Goal: Task Accomplishment & Management: Use online tool/utility

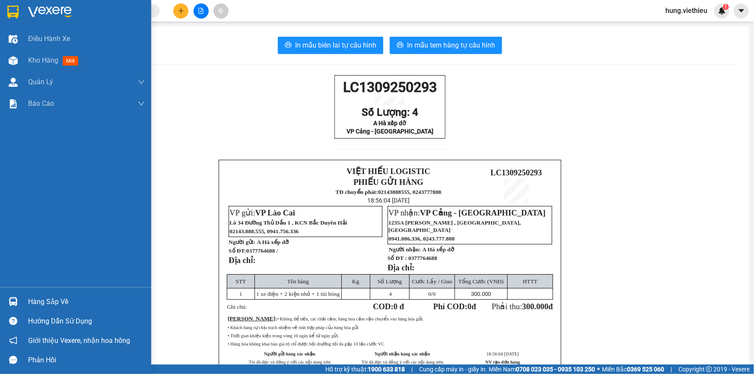
click at [16, 305] on img at bounding box center [13, 301] width 9 height 9
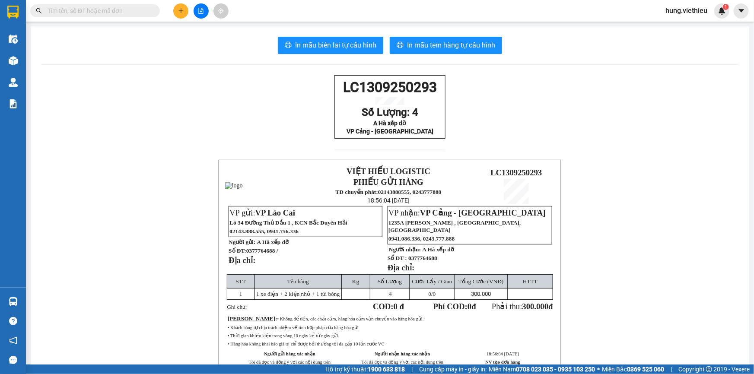
click at [637, 61] on section "Kết quả tìm kiếm ( 0 ) Bộ lọc No Data hung.viethieu 1 Điều hành xe Kho hàng mới…" at bounding box center [377, 187] width 754 height 374
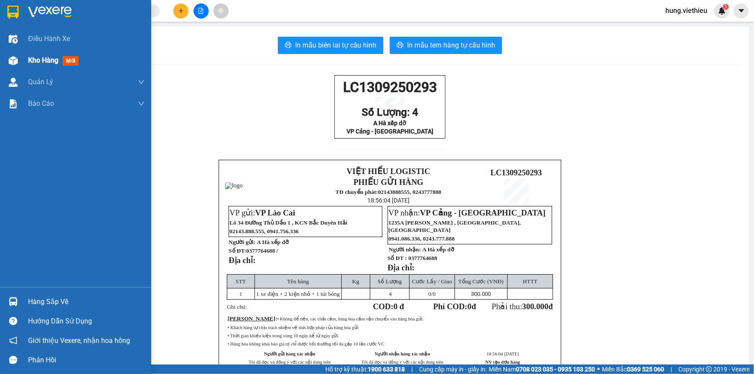
click at [22, 62] on div "Kho hàng mới" at bounding box center [75, 61] width 151 height 22
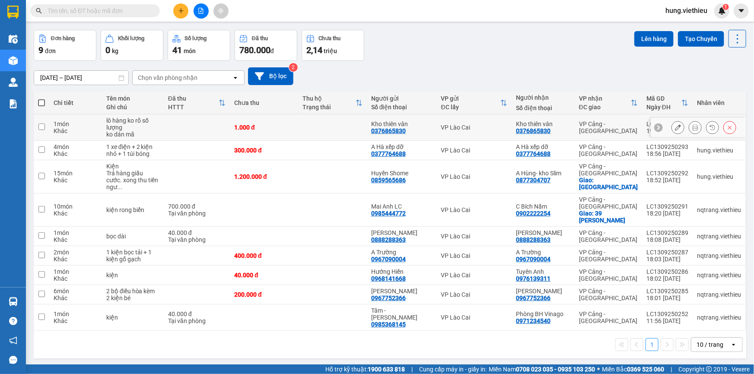
scroll to position [39, 0]
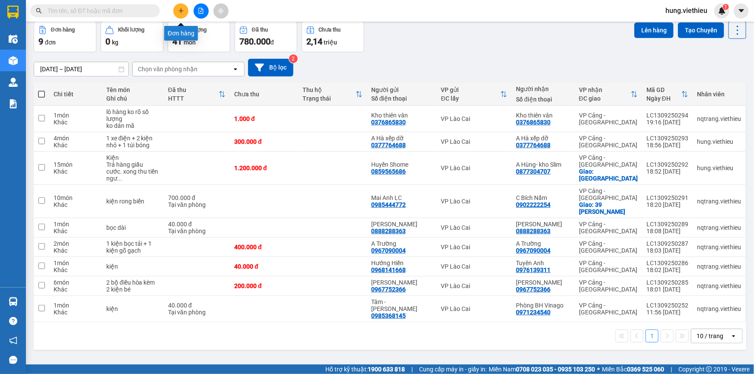
click at [179, 10] on icon "plus" at bounding box center [181, 11] width 6 height 6
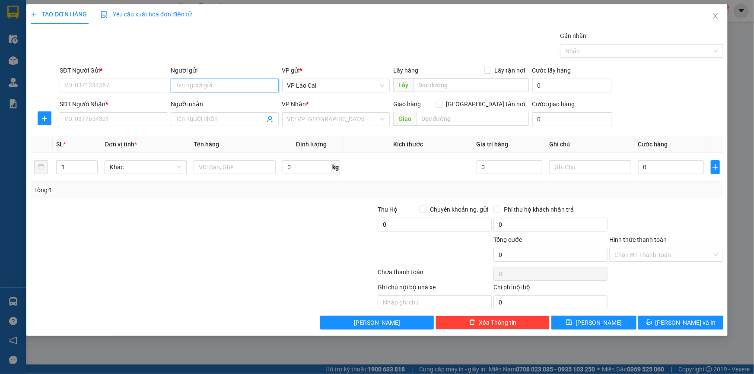
click at [205, 82] on input "Người gửi" at bounding box center [225, 86] width 108 height 14
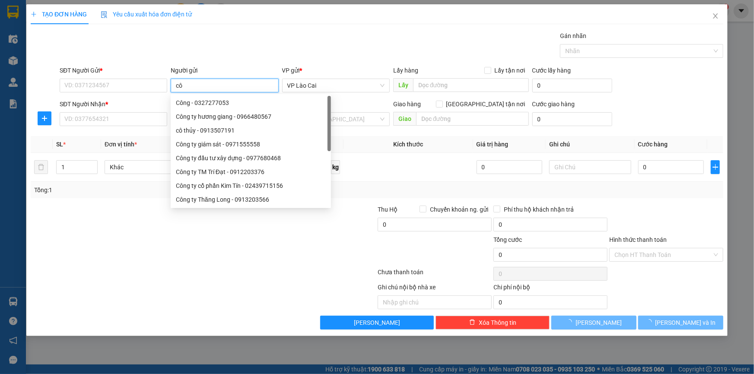
type input "cô r"
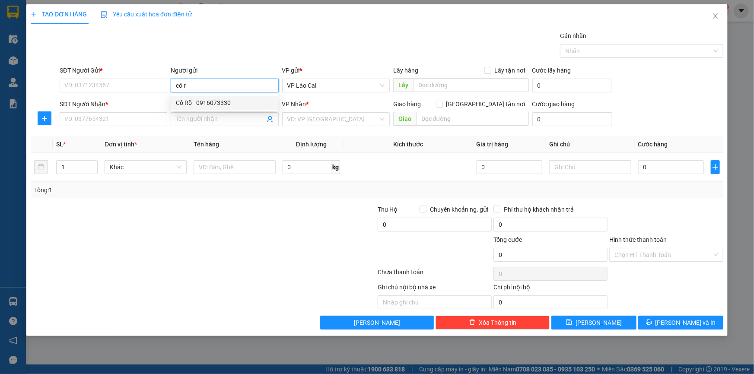
click at [206, 104] on div "Cô Rõ - 0916073330" at bounding box center [224, 103] width 97 height 10
type input "0916073330"
type input "Cô Rõ"
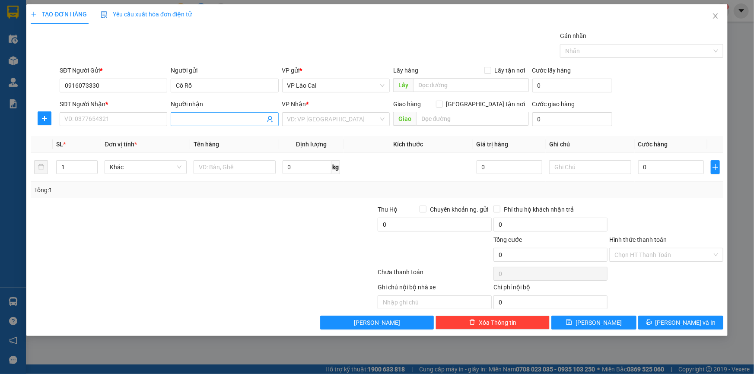
click at [273, 120] on icon "user-add" at bounding box center [270, 119] width 7 height 7
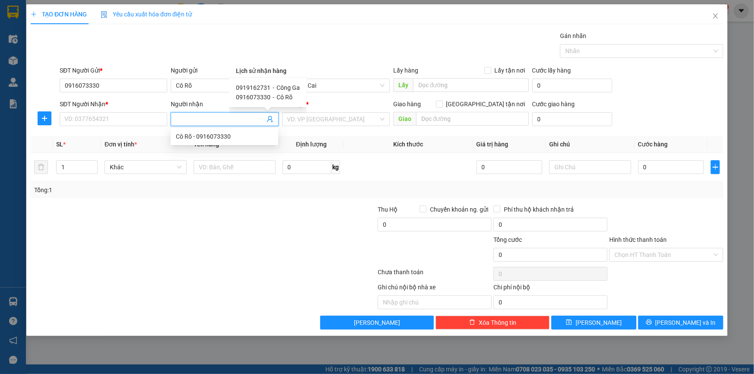
click at [277, 85] on span "Công Ga" at bounding box center [288, 87] width 23 height 7
type input "0919162731"
type input "Công Ga"
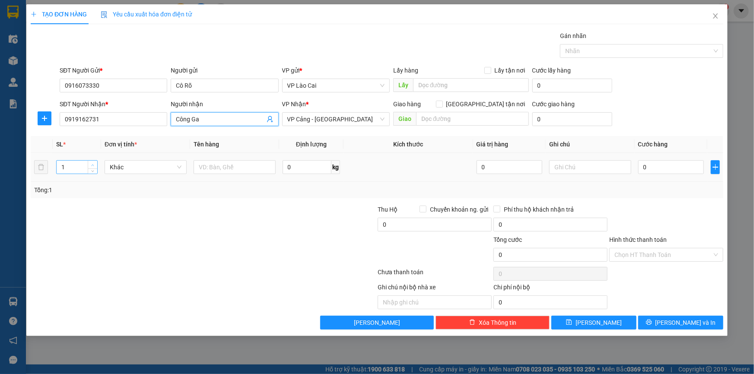
type input "2"
click at [93, 164] on icon "up" at bounding box center [92, 165] width 3 height 3
click at [229, 171] on input "text" at bounding box center [235, 167] width 82 height 14
type input "tải"
click at [654, 170] on input "0" at bounding box center [672, 167] width 66 height 14
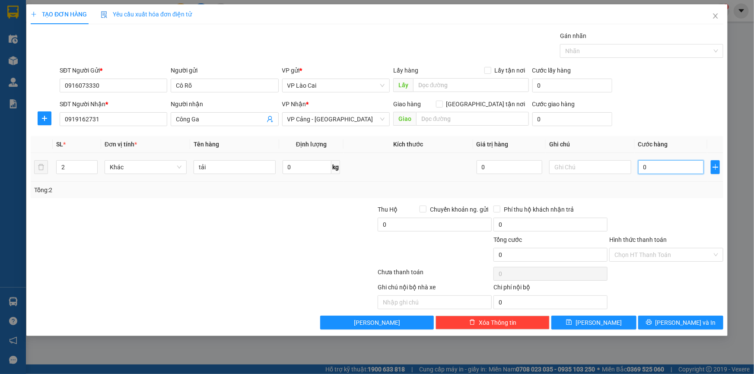
type input "6"
type input "60"
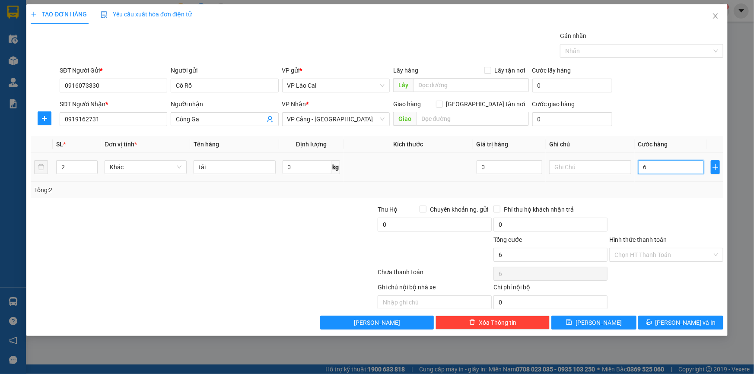
type input "60"
type input "600"
type input "6.000"
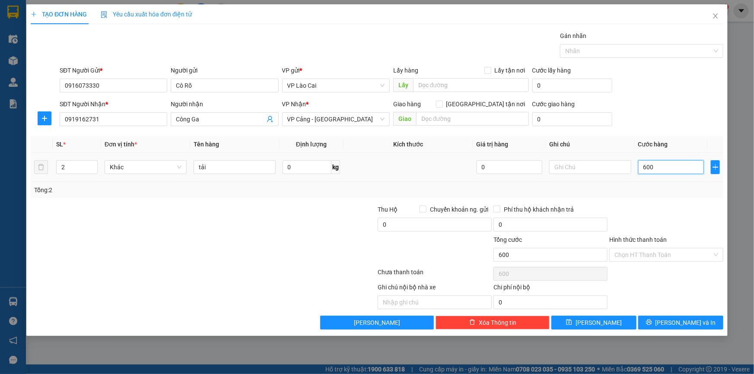
type input "6.000"
type input "60.000"
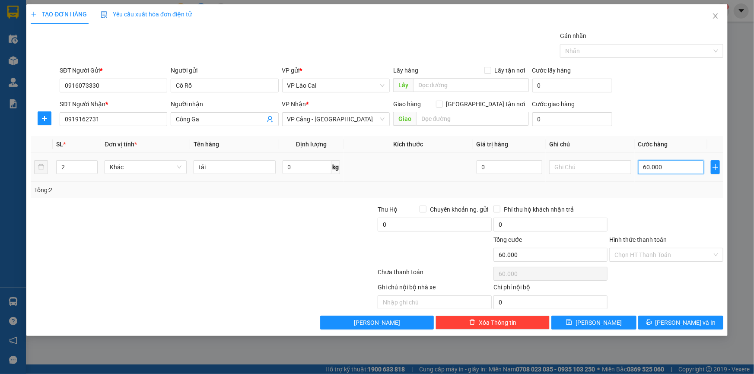
type input "600.000"
click at [625, 323] on button "[PERSON_NAME]" at bounding box center [594, 323] width 85 height 14
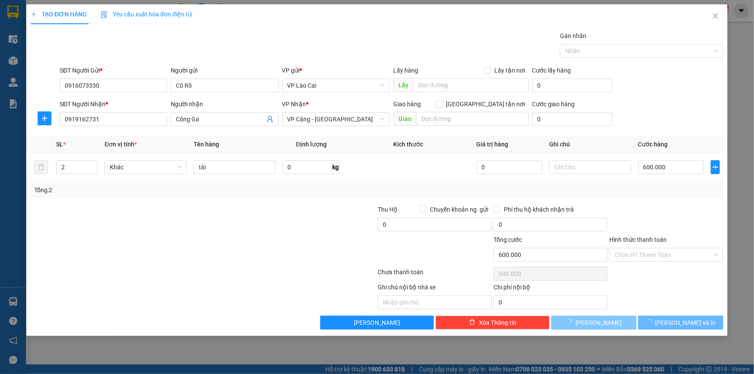
type input "1"
type input "0"
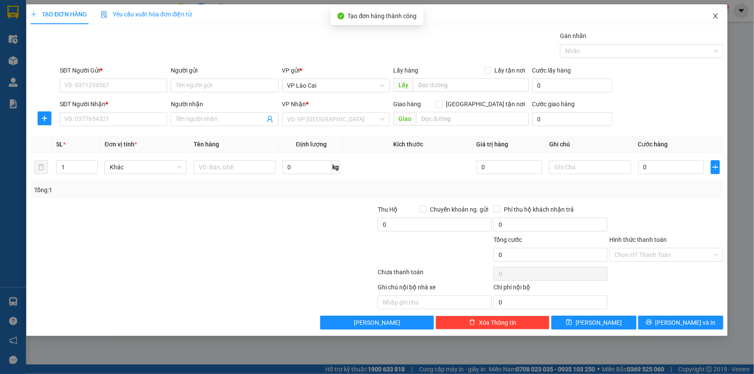
click at [716, 17] on icon "close" at bounding box center [715, 16] width 7 height 7
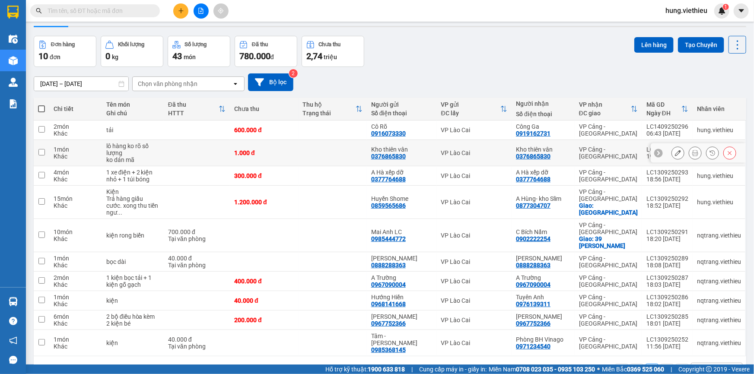
scroll to position [39, 0]
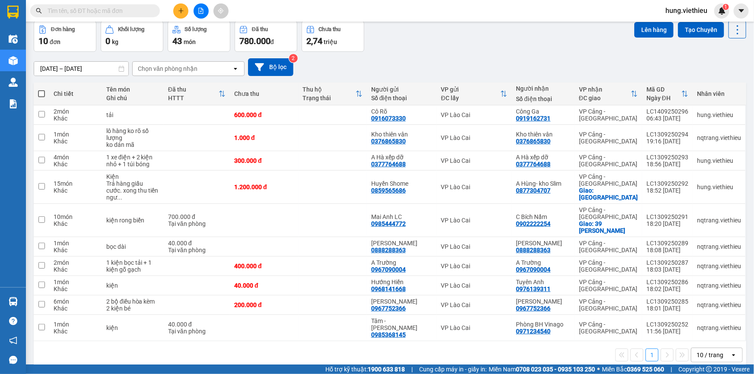
click at [42, 93] on span at bounding box center [41, 93] width 7 height 7
click at [42, 89] on input "checkbox" at bounding box center [42, 89] width 0 height 0
checkbox input "true"
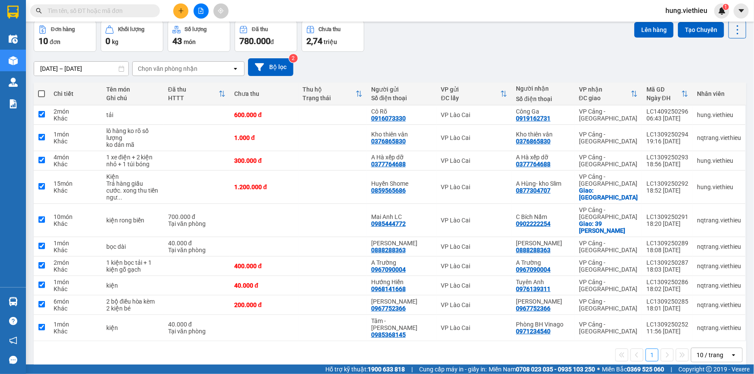
checkbox input "true"
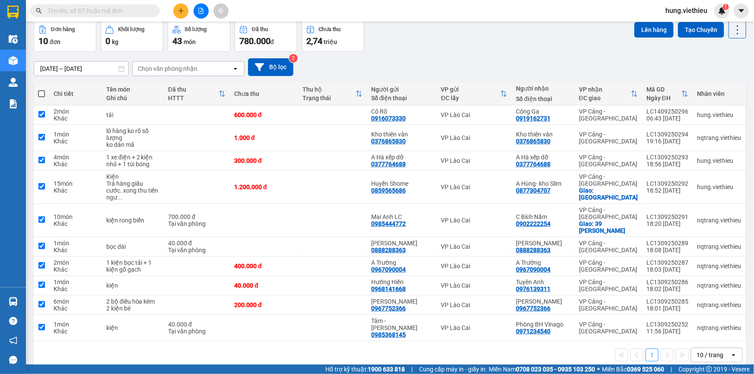
checkbox input "true"
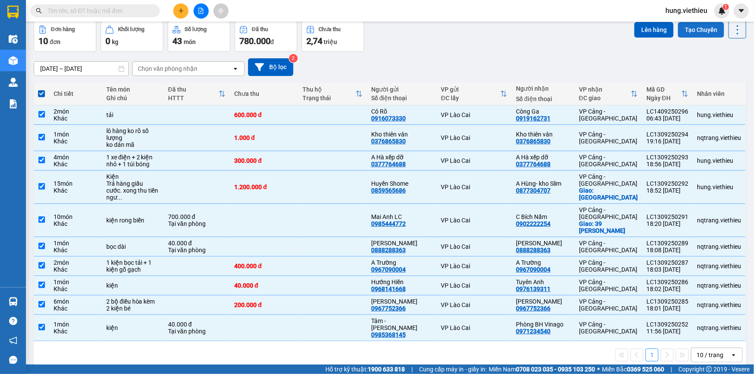
click at [693, 30] on button "Tạo Chuyến" at bounding box center [701, 30] width 46 height 16
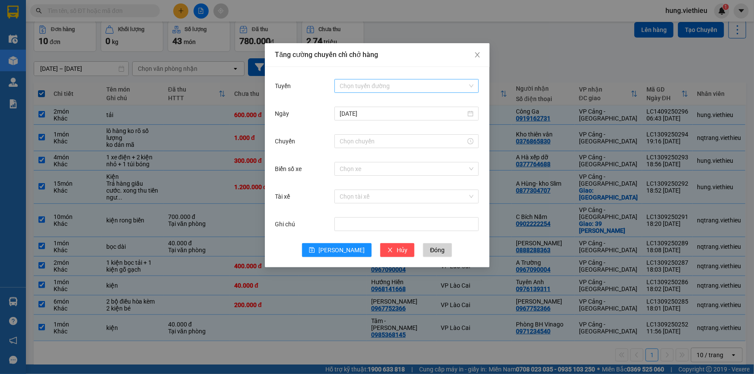
click at [360, 85] on input "Tuyến" at bounding box center [404, 86] width 128 height 13
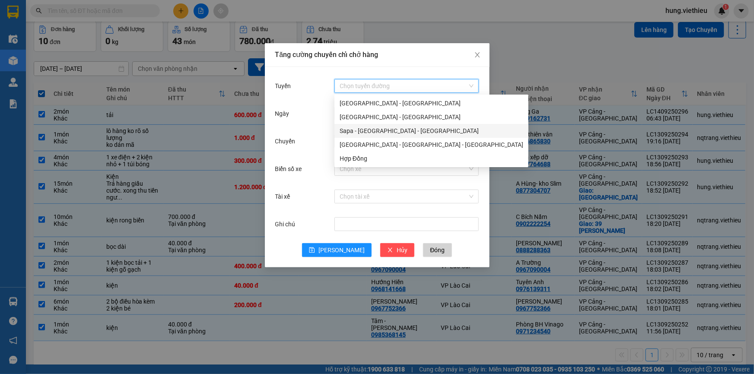
click at [363, 132] on div "Sapa - [GEOGRAPHIC_DATA] - [GEOGRAPHIC_DATA]" at bounding box center [432, 131] width 184 height 10
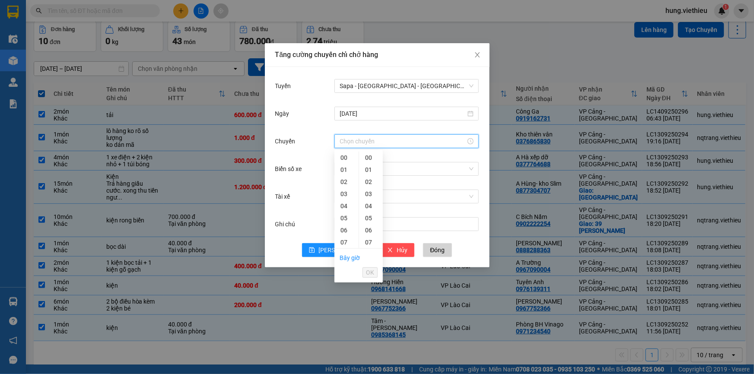
click at [358, 144] on input "Chuyến" at bounding box center [403, 142] width 126 height 10
click at [346, 154] on div "00" at bounding box center [347, 158] width 24 height 12
type input "00:00"
click at [367, 272] on span "OK" at bounding box center [370, 273] width 8 height 10
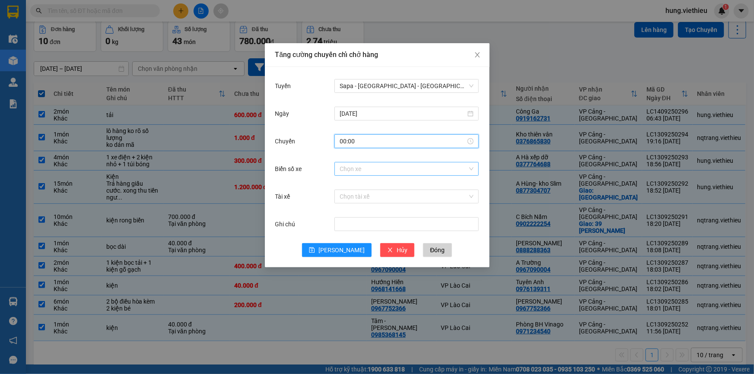
click at [367, 165] on input "Biển số xe" at bounding box center [404, 169] width 128 height 13
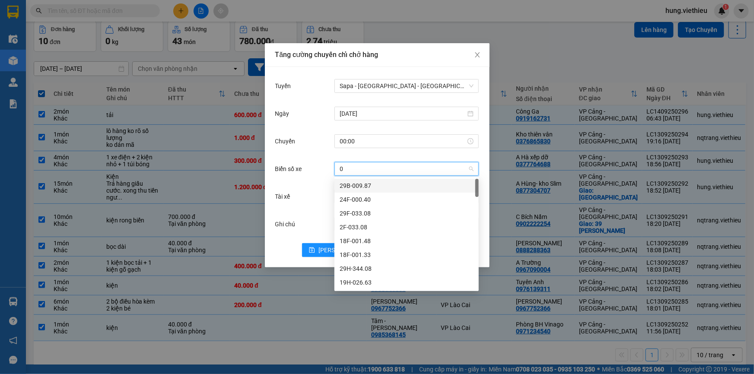
type input "08"
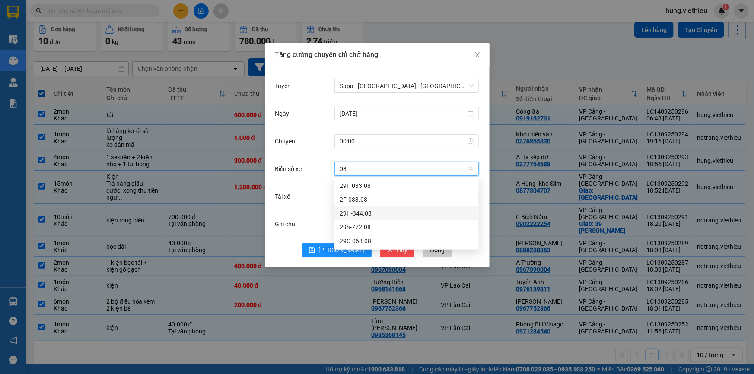
click at [366, 212] on div "29H-344.08" at bounding box center [407, 214] width 134 height 10
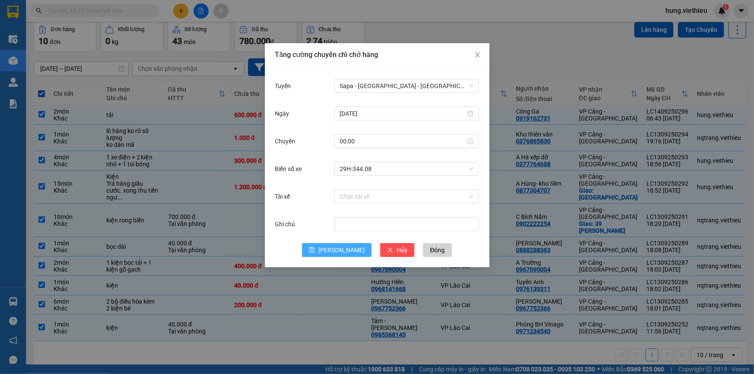
click at [343, 250] on span "[PERSON_NAME]" at bounding box center [342, 251] width 46 height 10
click at [399, 144] on input "00:00" at bounding box center [403, 142] width 126 height 10
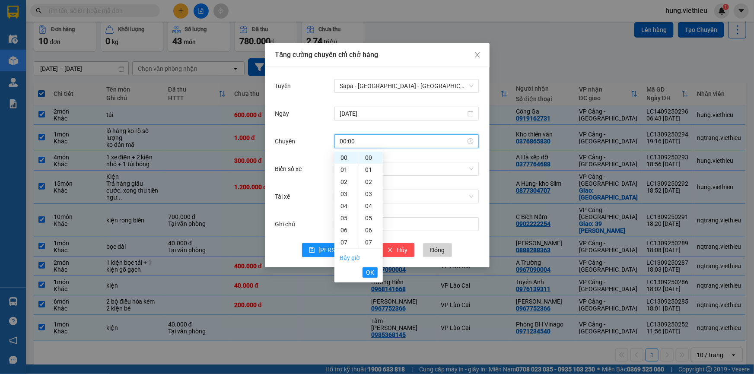
click at [341, 257] on link "Bây giờ" at bounding box center [350, 258] width 20 height 7
type input "06:44"
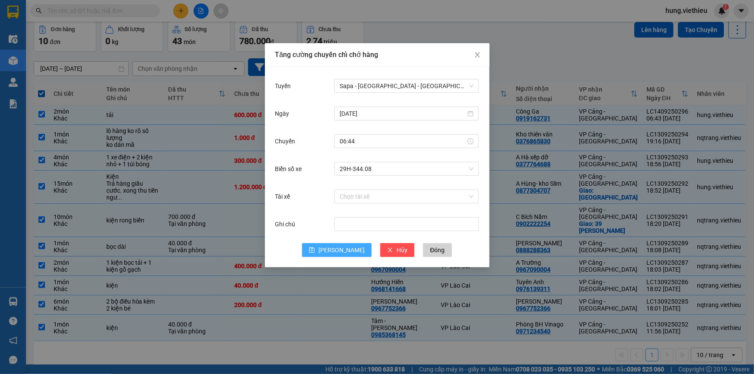
click at [346, 250] on span "[PERSON_NAME]" at bounding box center [342, 251] width 46 height 10
click at [470, 116] on div "[DATE]" at bounding box center [407, 114] width 134 height 10
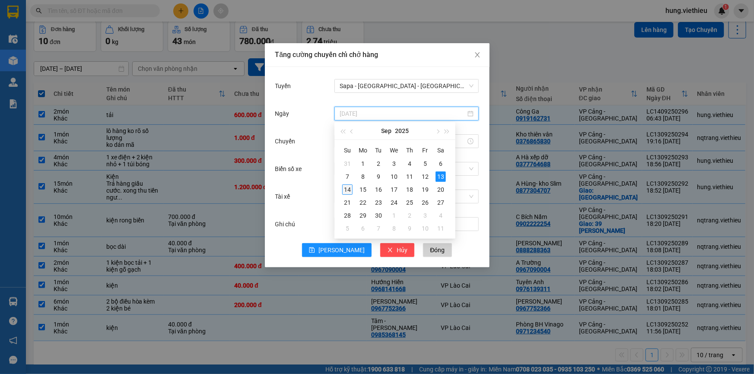
type input "[DATE]"
click at [350, 189] on div "14" at bounding box center [347, 190] width 10 height 10
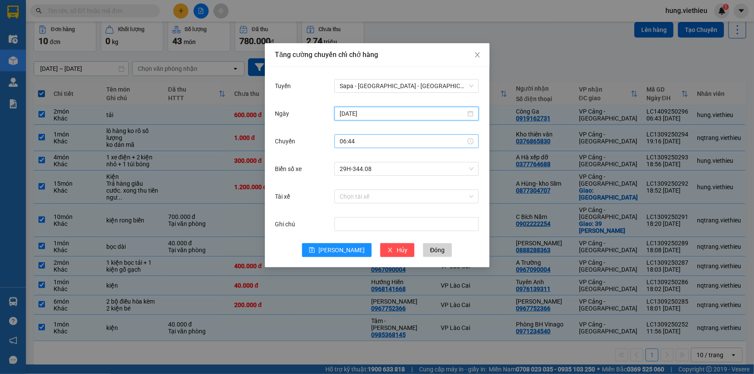
click at [349, 143] on input "06:44" at bounding box center [403, 142] width 126 height 10
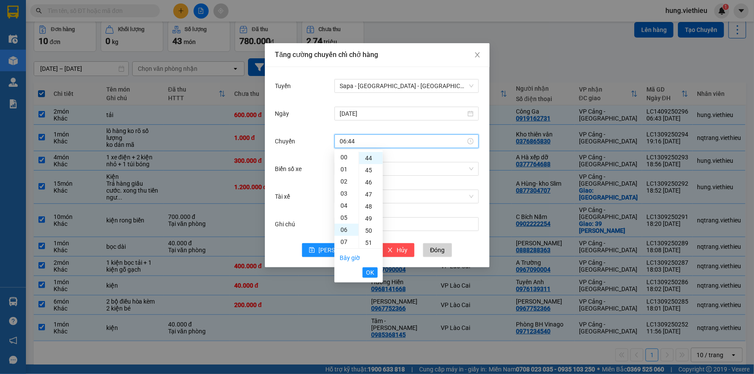
scroll to position [0, 0]
click at [344, 159] on div "00" at bounding box center [347, 158] width 24 height 12
click at [371, 156] on div "00" at bounding box center [371, 158] width 24 height 12
type input "00:00"
click at [369, 275] on span "OK" at bounding box center [370, 273] width 8 height 10
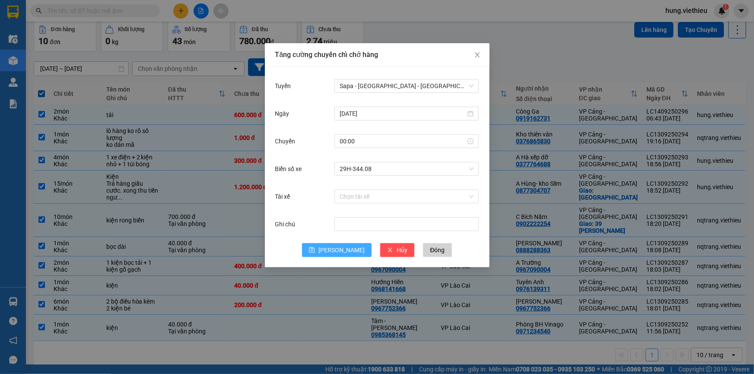
click at [338, 250] on span "[PERSON_NAME]" at bounding box center [342, 251] width 46 height 10
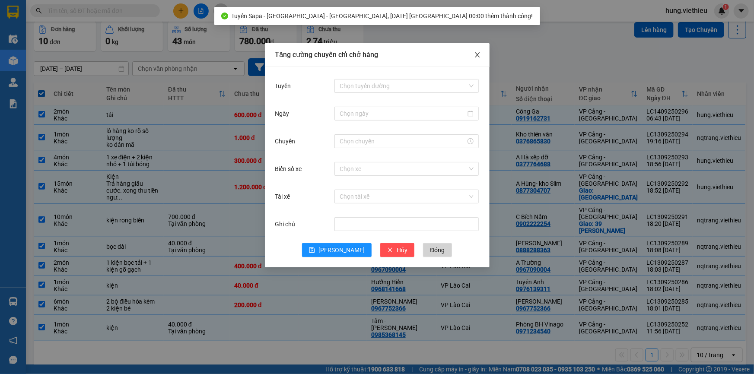
click at [476, 57] on icon "close" at bounding box center [477, 54] width 7 height 7
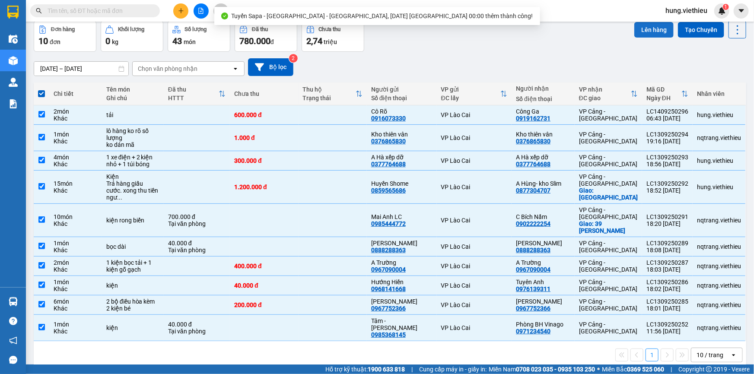
click at [640, 35] on button "Lên hàng" at bounding box center [654, 30] width 39 height 16
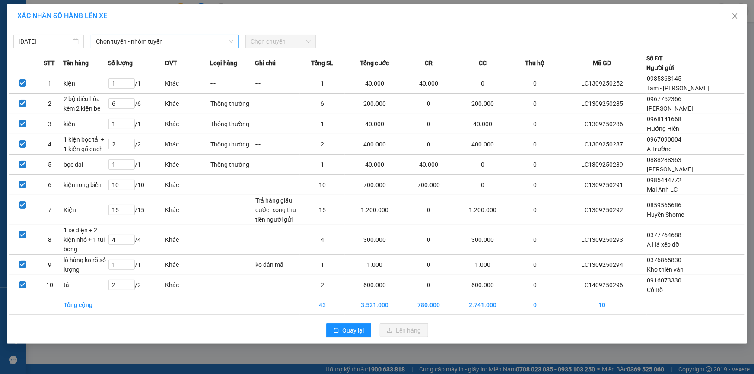
click at [175, 48] on span "Chọn tuyến - nhóm tuyến" at bounding box center [164, 41] width 137 height 13
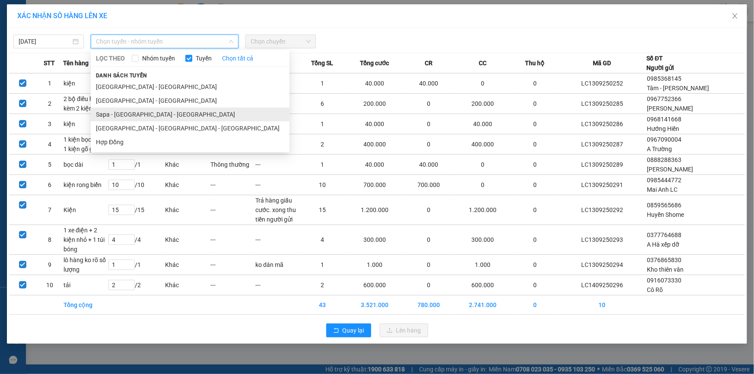
click at [127, 115] on li "Sapa - [GEOGRAPHIC_DATA] - [GEOGRAPHIC_DATA]" at bounding box center [190, 115] width 199 height 14
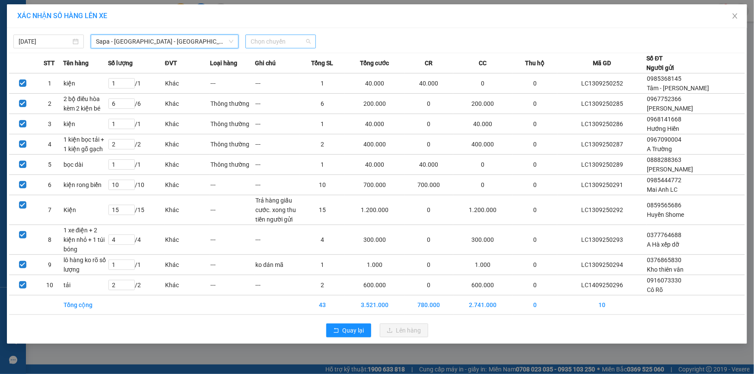
click at [282, 40] on span "Chọn chuyến" at bounding box center [281, 41] width 60 height 13
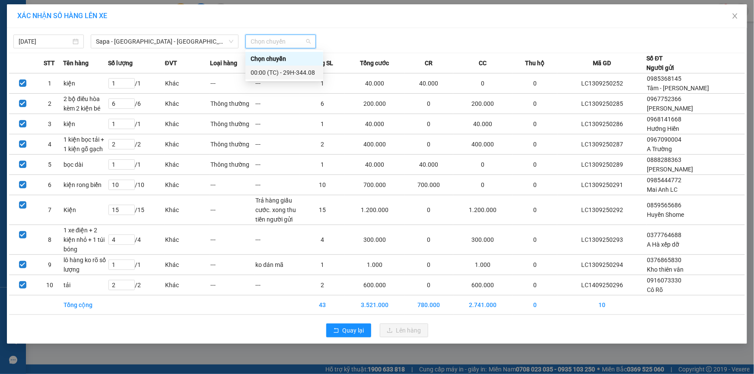
click at [272, 70] on div "00:00 (TC) - 29H-344.08" at bounding box center [284, 73] width 67 height 10
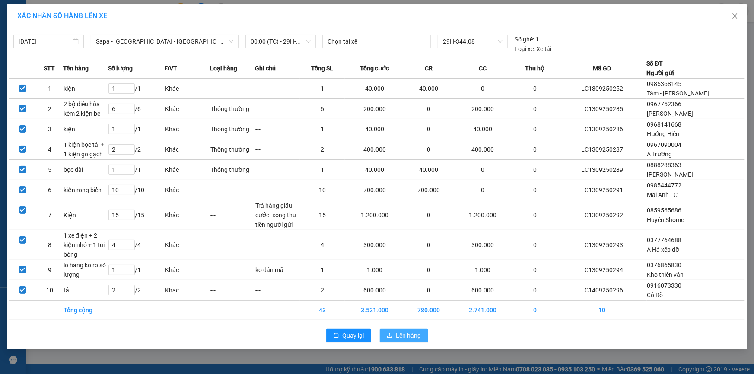
click at [408, 337] on span "Lên hàng" at bounding box center [408, 336] width 25 height 10
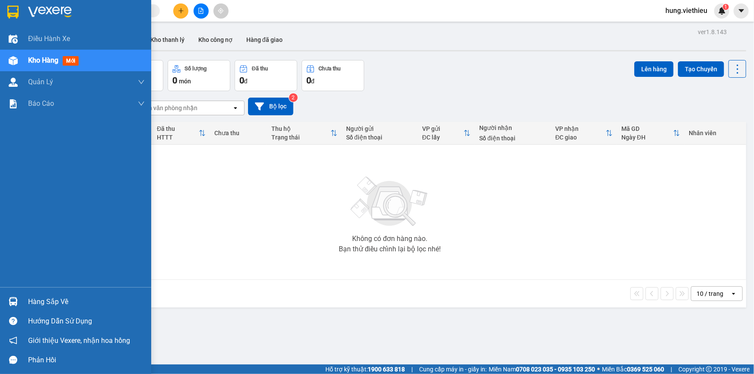
click at [29, 302] on div "Hàng sắp về" at bounding box center [86, 302] width 117 height 13
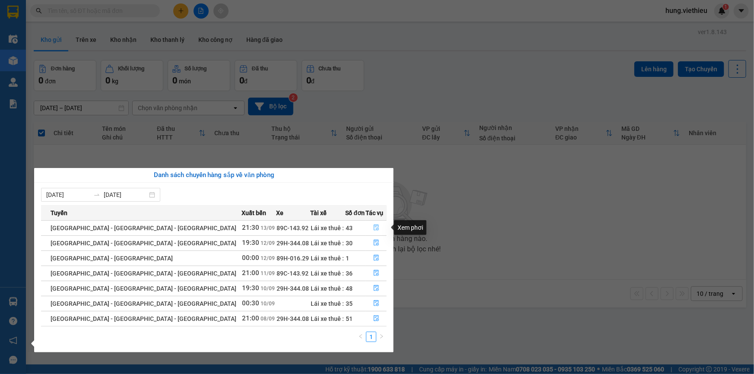
click at [374, 227] on icon "file-done" at bounding box center [376, 228] width 5 height 6
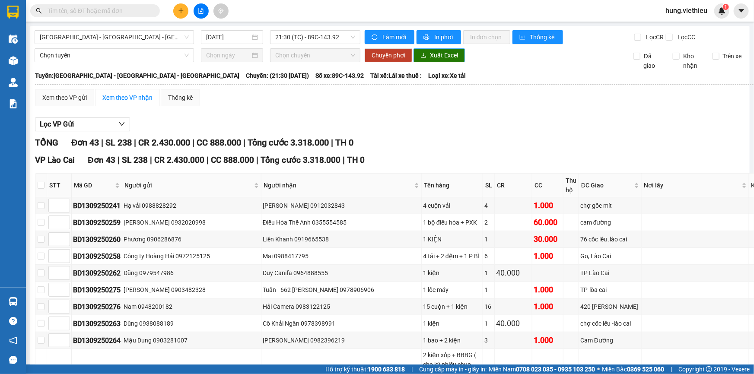
click at [432, 56] on span "Xuất Excel" at bounding box center [444, 56] width 28 height 10
